Goal: Information Seeking & Learning: Check status

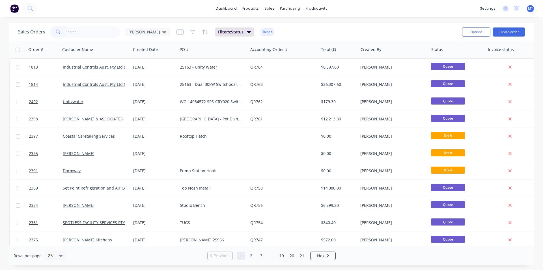
click at [83, 31] on input "text" at bounding box center [93, 31] width 55 height 11
type input "2217"
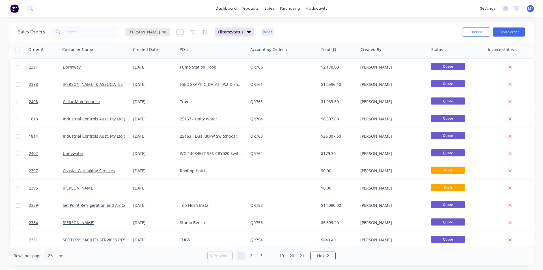
click at [162, 32] on icon at bounding box center [164, 32] width 4 height 2
click at [136, 82] on button "None" at bounding box center [159, 80] width 64 height 7
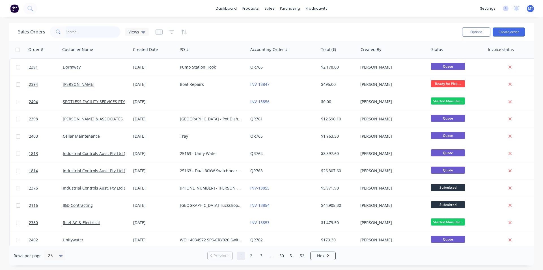
click at [85, 33] on input "text" at bounding box center [93, 31] width 55 height 11
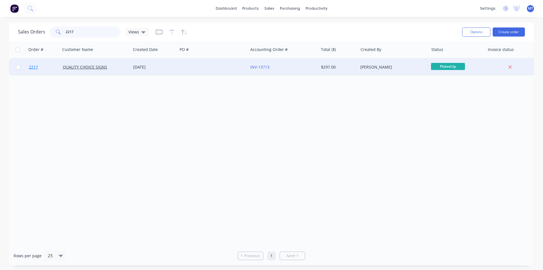
type input "2217"
click at [31, 68] on span "2217" at bounding box center [33, 67] width 9 height 6
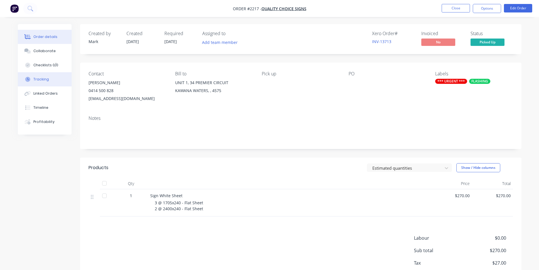
click at [41, 79] on div "Tracking" at bounding box center [41, 79] width 16 height 5
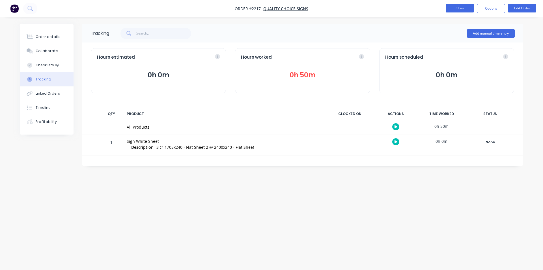
click at [461, 11] on button "Close" at bounding box center [460, 8] width 28 height 8
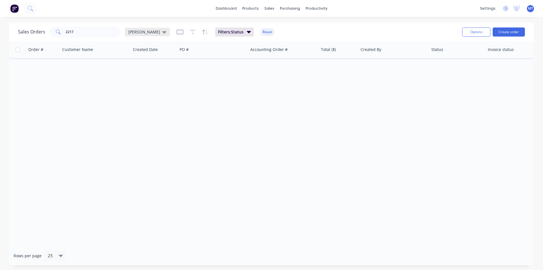
click at [162, 33] on icon at bounding box center [164, 32] width 4 height 2
click at [134, 82] on button "None" at bounding box center [159, 80] width 64 height 7
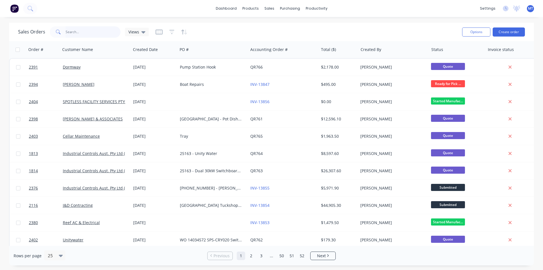
click at [81, 31] on input "2217" at bounding box center [93, 31] width 55 height 11
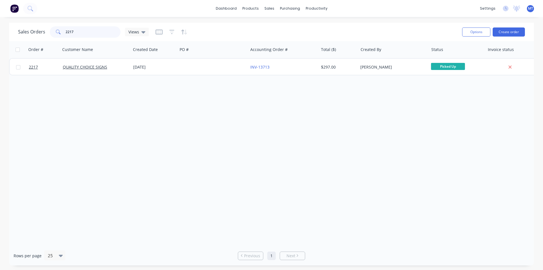
click at [90, 32] on input "2217" at bounding box center [93, 31] width 55 height 11
type input "2"
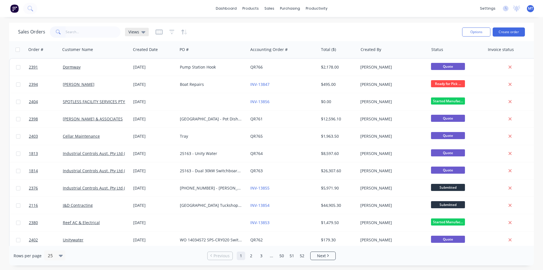
click at [144, 31] on icon at bounding box center [143, 32] width 4 height 6
click at [141, 90] on button "[PERSON_NAME] (Default)" at bounding box center [159, 91] width 64 height 7
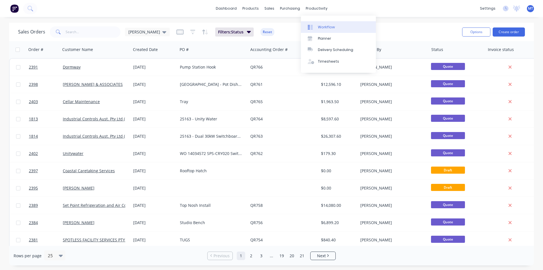
click at [328, 29] on div "Workflow" at bounding box center [326, 27] width 17 height 5
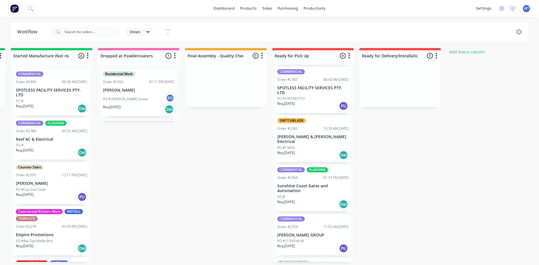
scroll to position [57, 0]
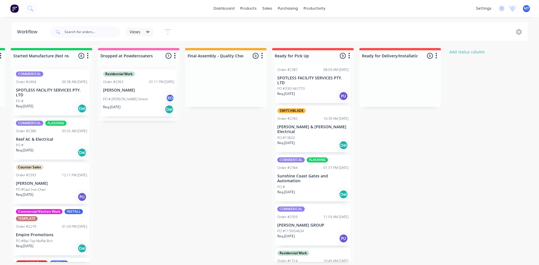
click at [313, 80] on p "SPOTLESS FACILITY SERVICES PTY. LTD" at bounding box center [312, 81] width 71 height 10
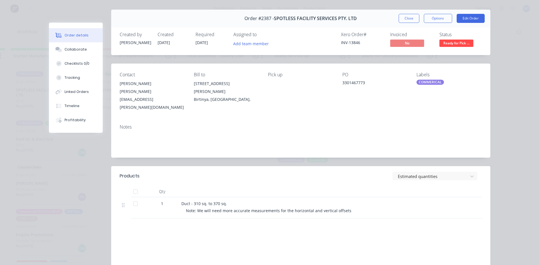
scroll to position [0, 0]
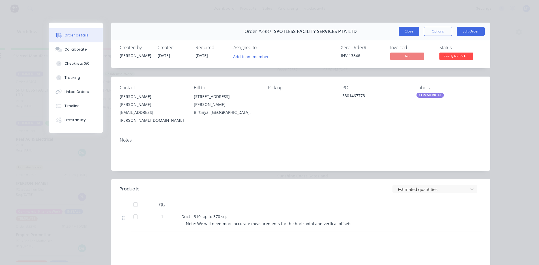
click at [408, 31] on button "Close" at bounding box center [409, 31] width 21 height 9
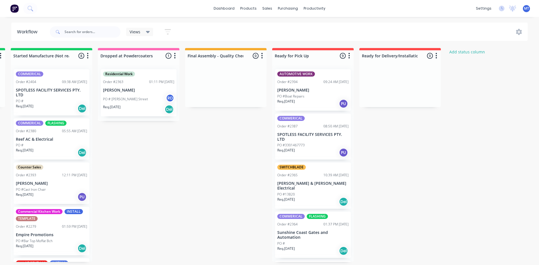
click at [121, 92] on p "[PERSON_NAME]" at bounding box center [138, 90] width 71 height 5
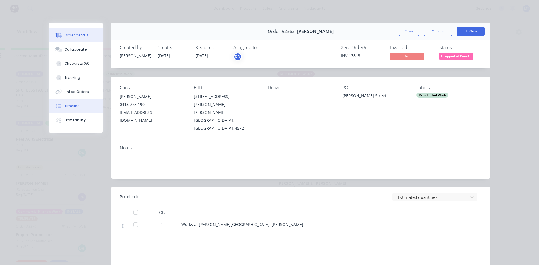
drag, startPoint x: 76, startPoint y: 108, endPoint x: 78, endPoint y: 102, distance: 6.5
click at [76, 107] on div "Timeline" at bounding box center [71, 106] width 15 height 5
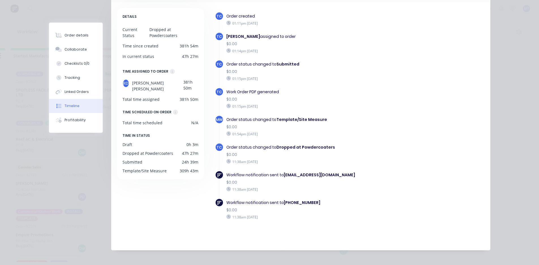
scroll to position [57, 0]
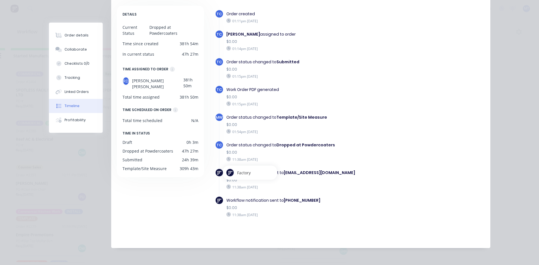
click at [217, 174] on img at bounding box center [219, 173] width 4 height 4
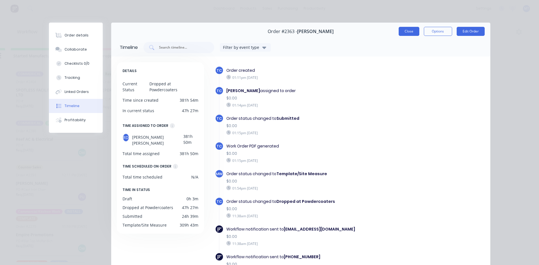
click at [407, 31] on button "Close" at bounding box center [409, 31] width 21 height 9
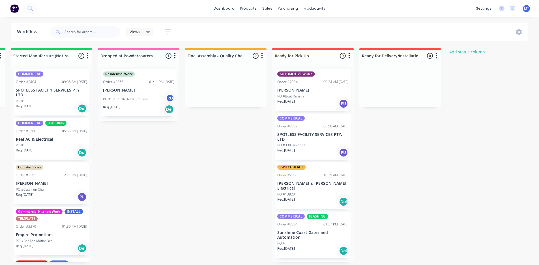
click at [295, 97] on p "PO #Boat Repairs" at bounding box center [290, 96] width 27 height 5
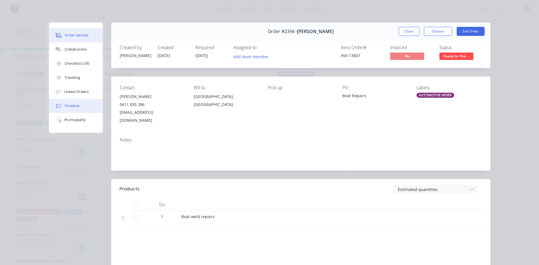
click at [69, 106] on div "Timeline" at bounding box center [71, 106] width 15 height 5
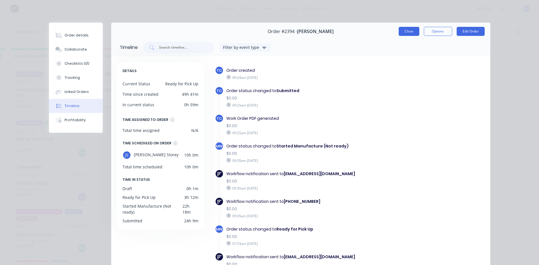
click at [407, 31] on button "Close" at bounding box center [409, 31] width 21 height 9
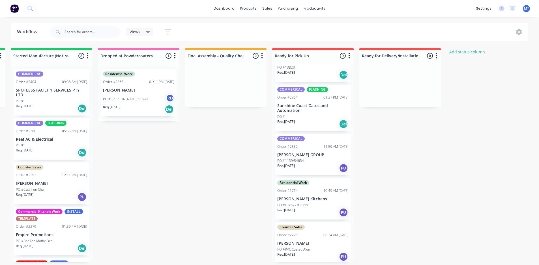
scroll to position [141, 0]
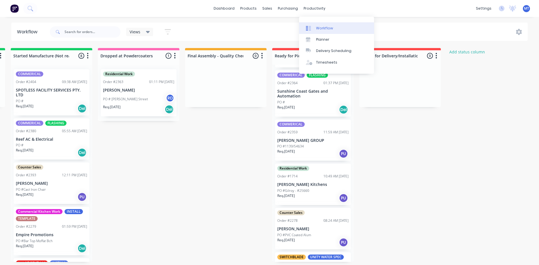
click at [326, 26] on div "Workflow" at bounding box center [324, 28] width 17 height 5
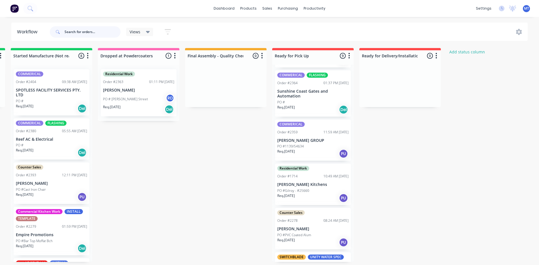
click at [91, 31] on input "text" at bounding box center [92, 31] width 56 height 11
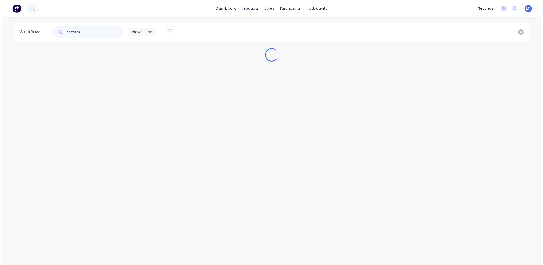
scroll to position [0, 0]
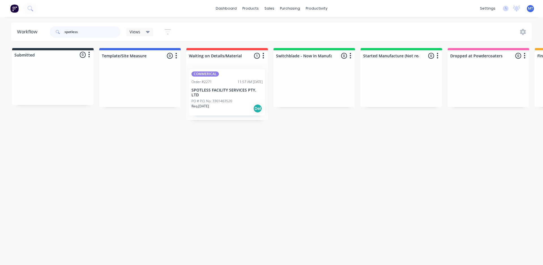
type input "spotless"
click at [222, 95] on p "SPOTLESS FACILITY SERVICES PTY. LTD" at bounding box center [227, 93] width 71 height 10
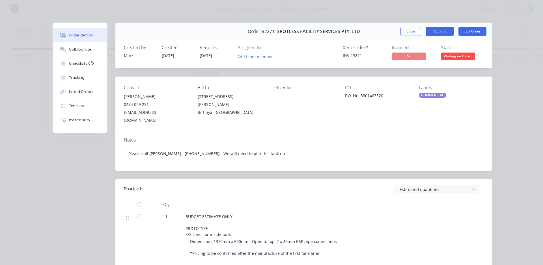
click at [440, 33] on button "Options" at bounding box center [440, 31] width 28 height 9
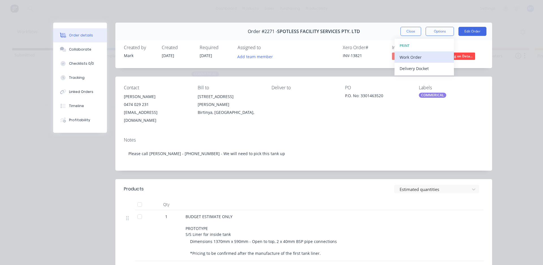
click at [420, 57] on div "Work Order" at bounding box center [424, 57] width 49 height 8
click at [419, 67] on div "Standard" at bounding box center [424, 68] width 49 height 8
click at [412, 31] on button "Close" at bounding box center [411, 31] width 21 height 9
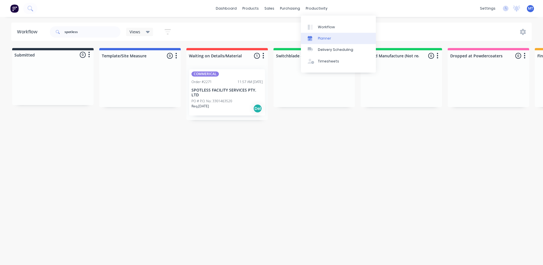
click at [327, 37] on div "Planner" at bounding box center [324, 38] width 13 height 5
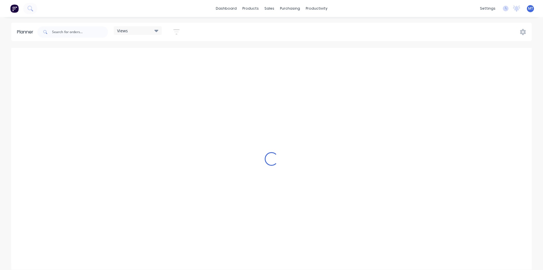
scroll to position [0, 453]
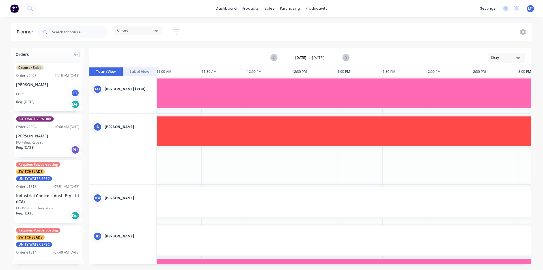
click at [518, 59] on icon "button" at bounding box center [519, 58] width 4 height 2
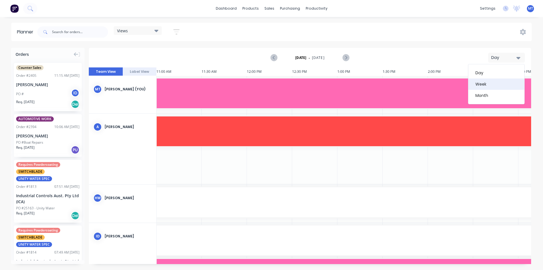
click at [511, 88] on div "Week" at bounding box center [496, 83] width 56 height 11
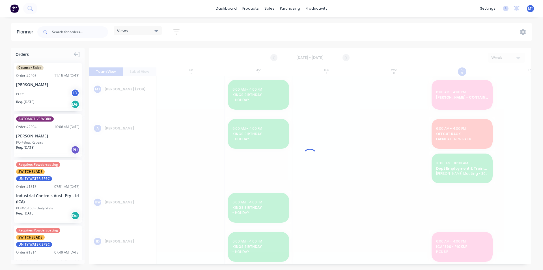
scroll to position [0, 0]
